Goal: Transaction & Acquisition: Purchase product/service

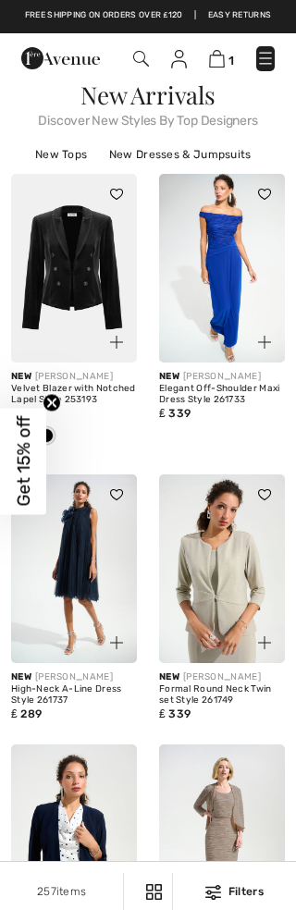
click at [216, 68] on img at bounding box center [217, 59] width 16 height 18
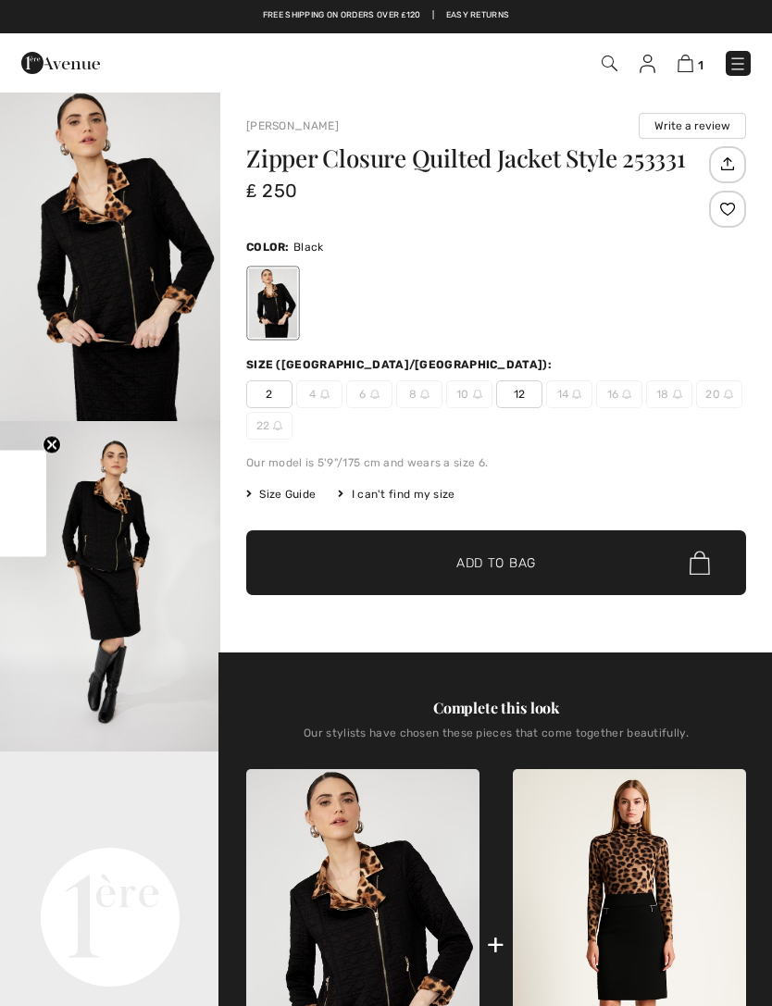
checkbox input "true"
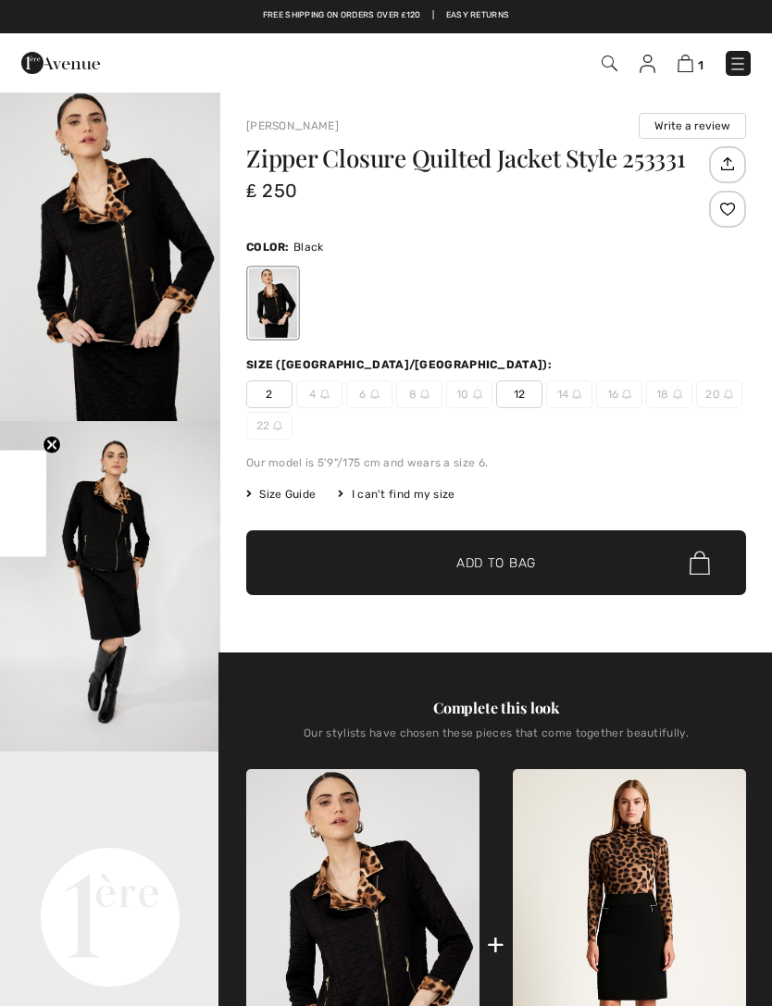
checkbox input "true"
